Goal: Information Seeking & Learning: Learn about a topic

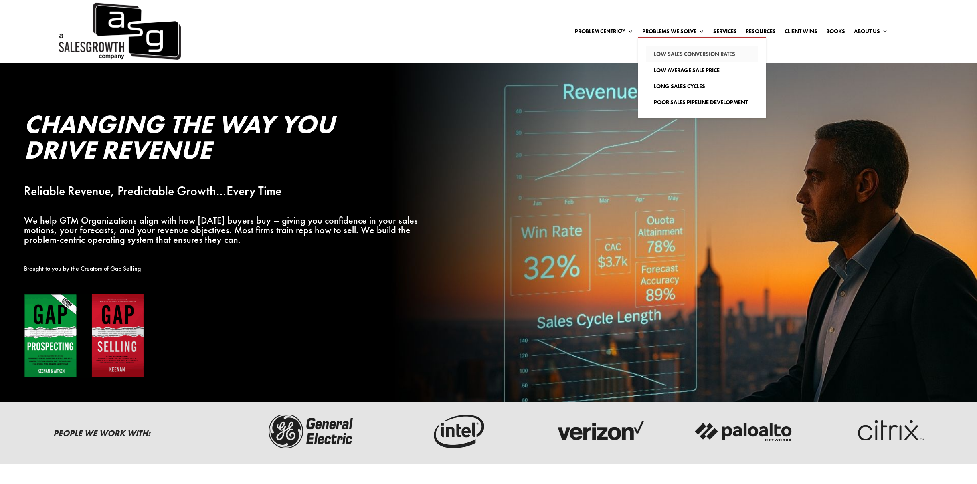
click at [671, 54] on link "Low Sales Conversion Rates" at bounding box center [702, 54] width 112 height 16
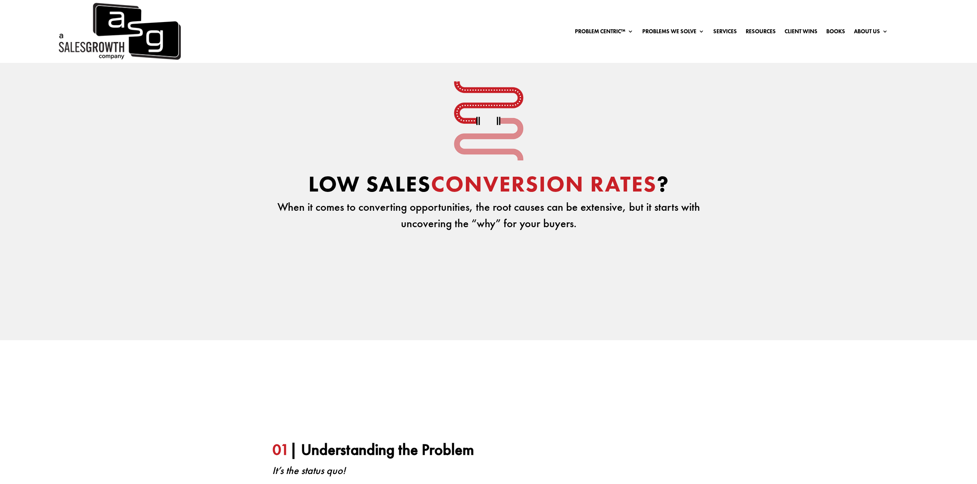
scroll to position [54, 0]
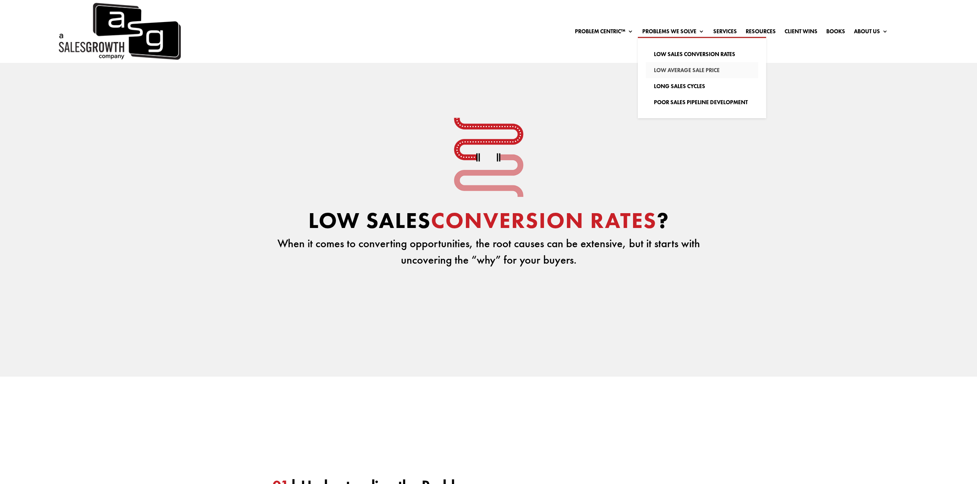
click at [665, 71] on link "Low Average Sale Price" at bounding box center [702, 70] width 112 height 16
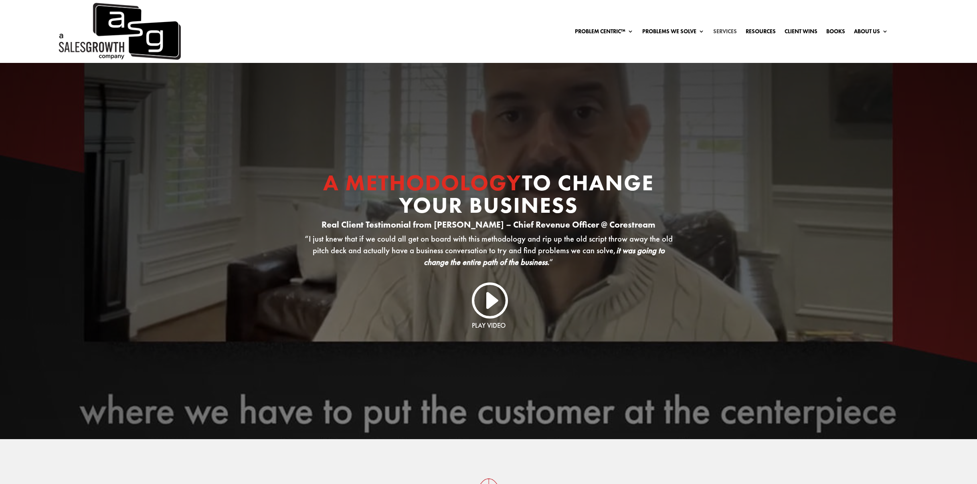
click at [724, 29] on link "Services" at bounding box center [725, 32] width 24 height 9
